Goal: Check status: Check status

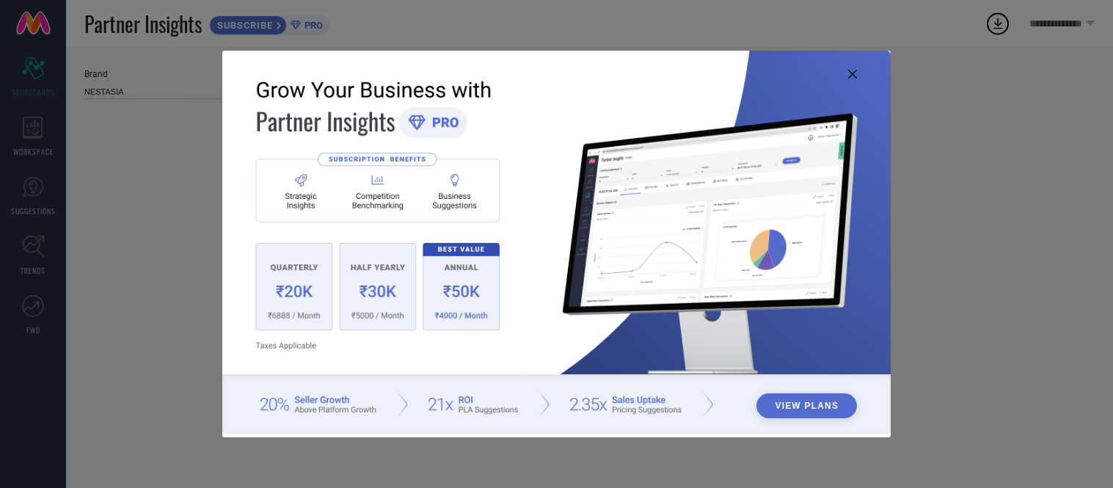
type input "All"
click at [854, 73] on icon at bounding box center [852, 74] width 9 height 9
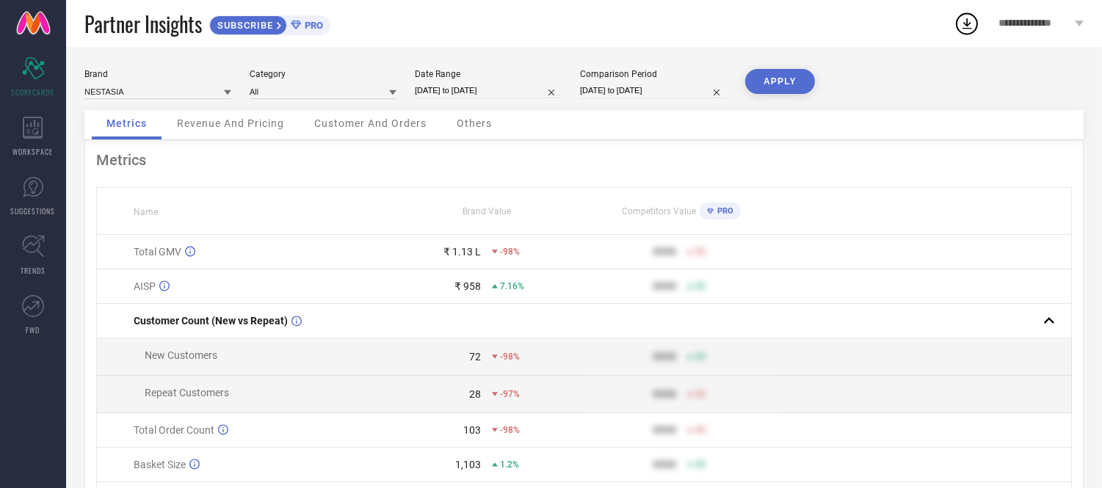
click at [471, 84] on input "[DATE] to [DATE]" at bounding box center [488, 90] width 147 height 15
select select "7"
select select "2025"
select select "8"
select select "2025"
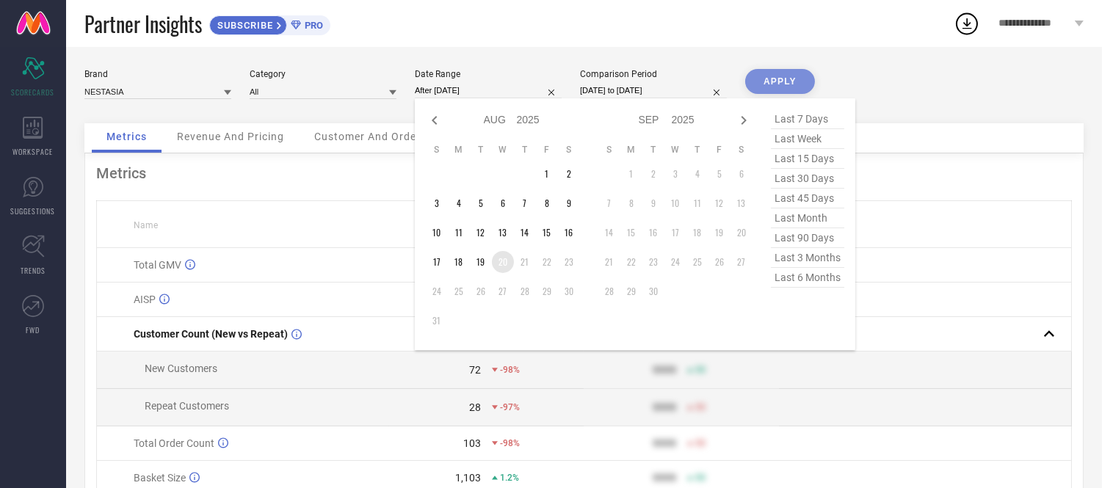
click at [503, 267] on td "20" at bounding box center [503, 262] width 22 height 22
type input "[DATE] to [DATE]"
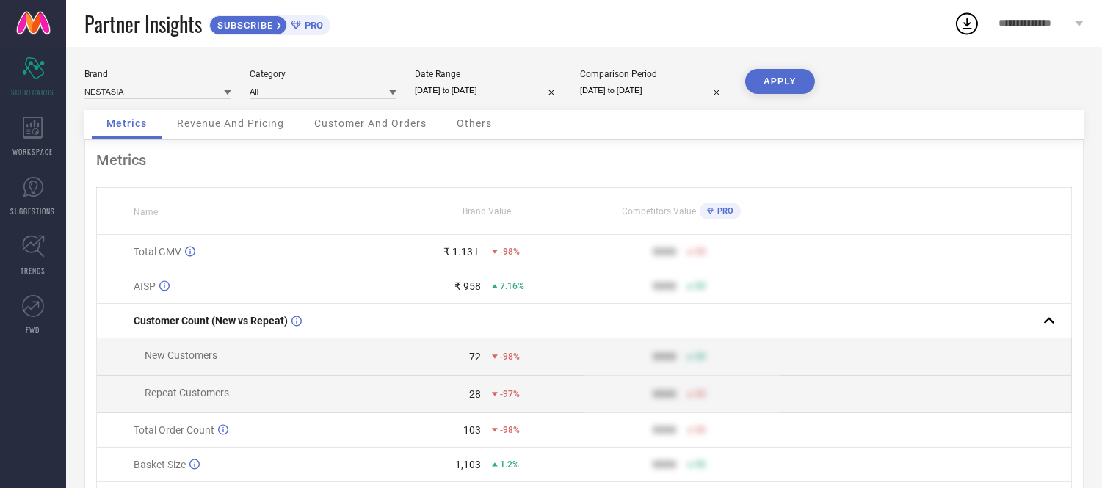
click at [778, 69] on button "APPLY" at bounding box center [780, 81] width 70 height 25
click at [464, 137] on div "Others" at bounding box center [474, 124] width 65 height 29
